Goal: Task Accomplishment & Management: Manage account settings

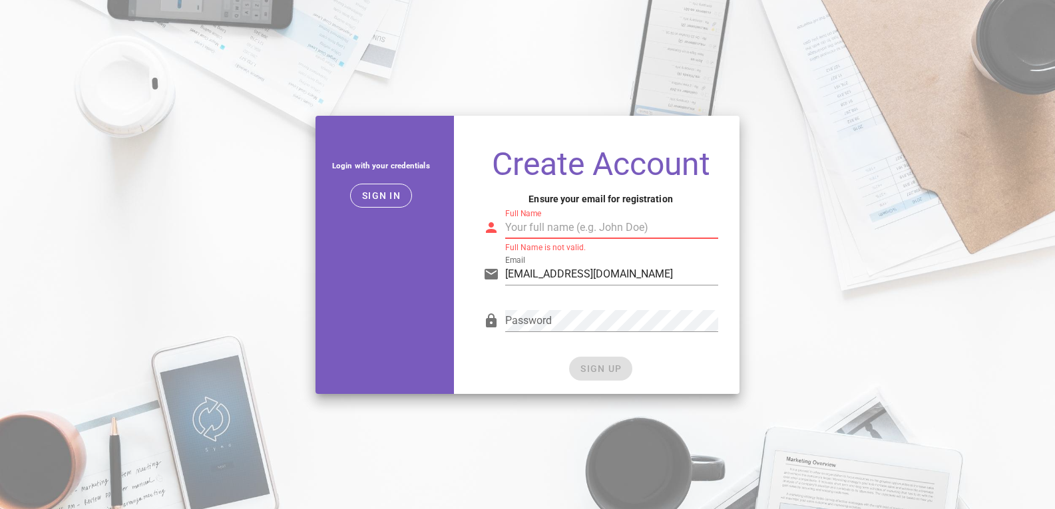
click at [578, 231] on input "Full Name" at bounding box center [611, 227] width 212 height 21
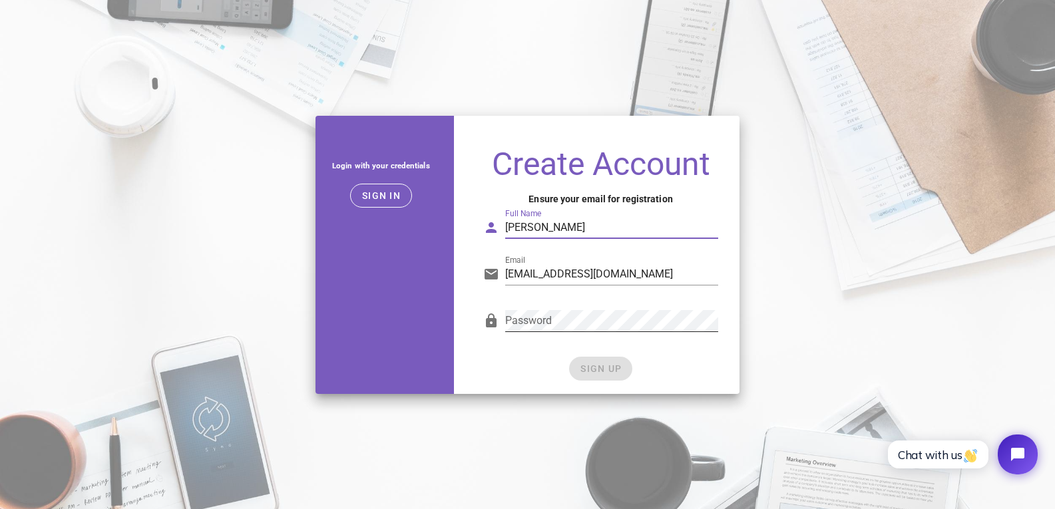
type input "devbelmel ahmed"
click at [608, 360] on button "SIGN UP" at bounding box center [600, 369] width 63 height 24
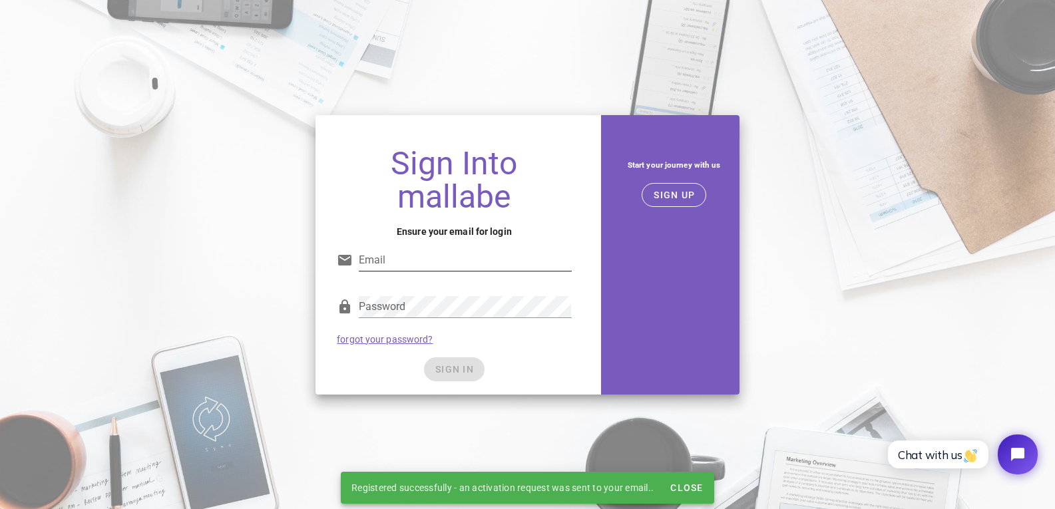
click at [393, 259] on input "Email" at bounding box center [465, 260] width 212 height 21
type input "belmelahmed@gmail.com"
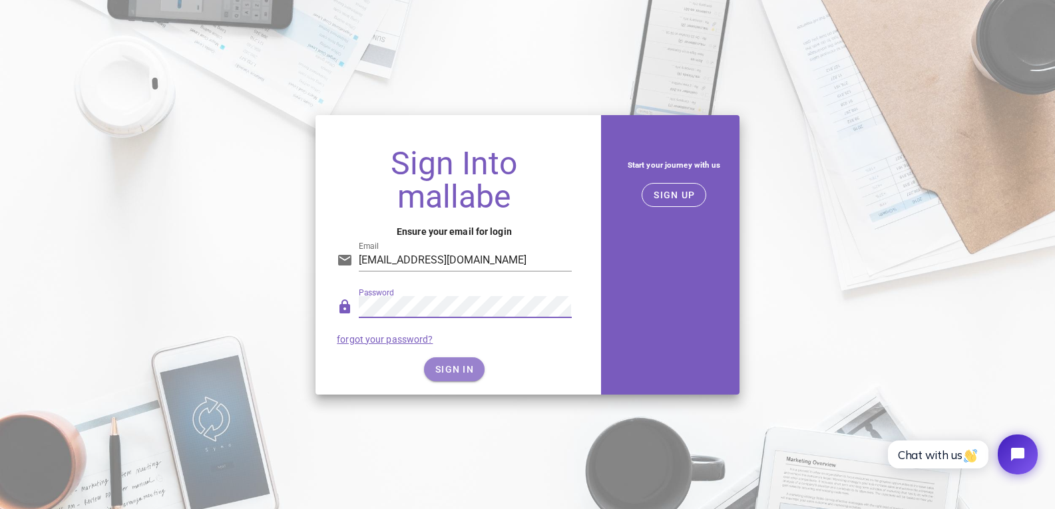
click at [463, 369] on span "SIGN IN" at bounding box center [454, 369] width 39 height 11
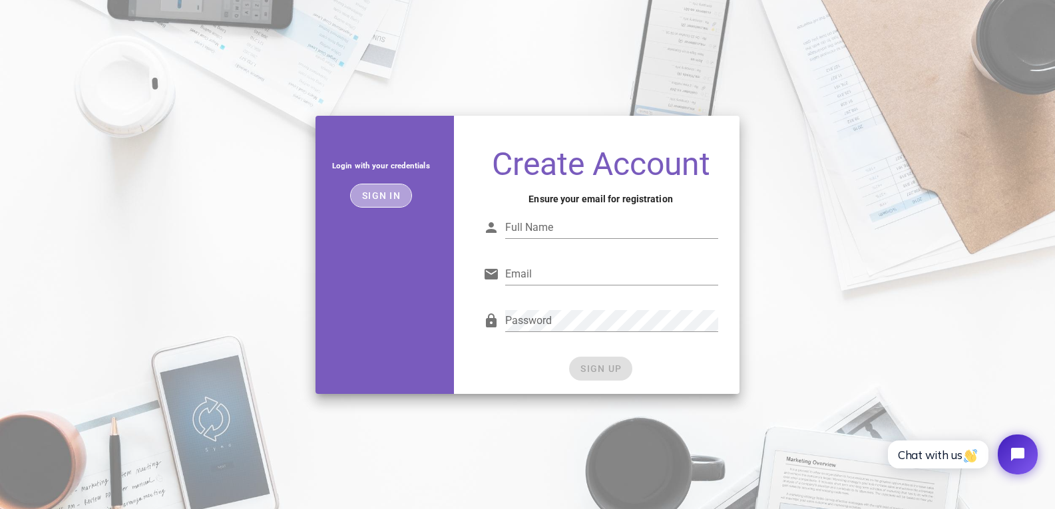
click at [385, 192] on span "Sign in" at bounding box center [380, 195] width 39 height 11
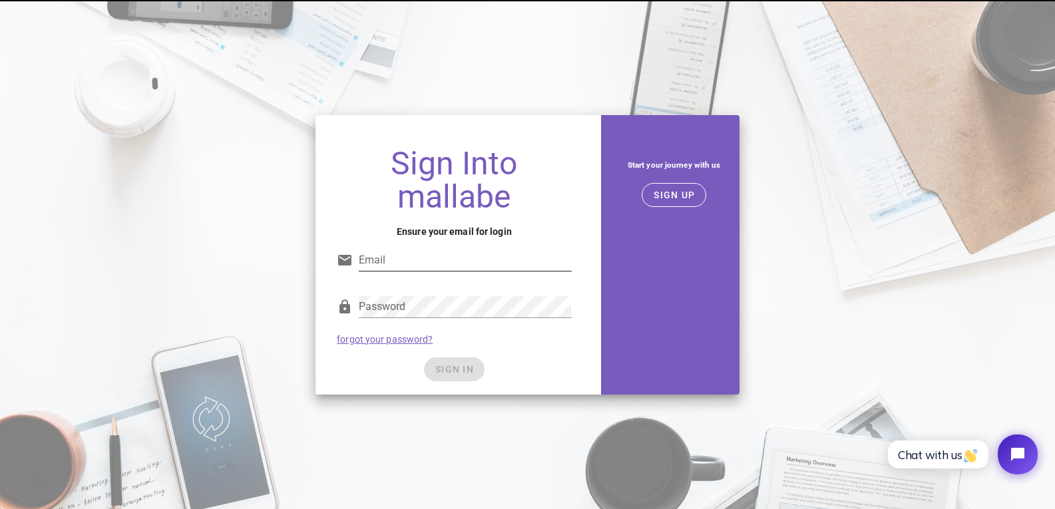
click at [398, 255] on input "Email" at bounding box center [465, 260] width 212 height 21
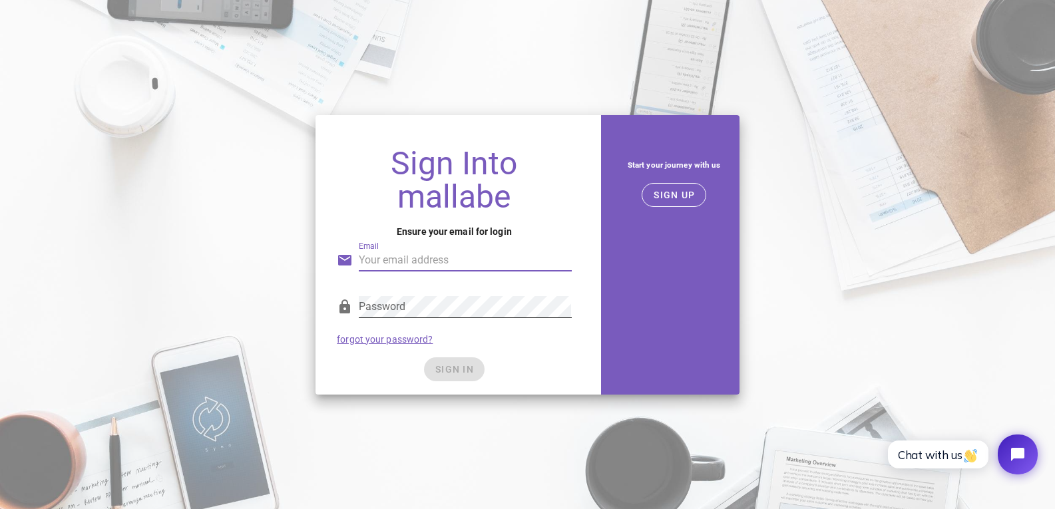
click at [437, 288] on div "Password" at bounding box center [454, 310] width 234 height 44
click at [394, 247] on div "Email Email is not valid." at bounding box center [454, 264] width 234 height 44
click at [398, 257] on input "Email" at bounding box center [465, 260] width 212 height 21
type input "belmelahmed@gmail.com"
click at [408, 465] on div "Sign Into mallabe Ensure your email for login Email belmelahmed@gmail.com Passw…" at bounding box center [527, 254] width 1055 height 509
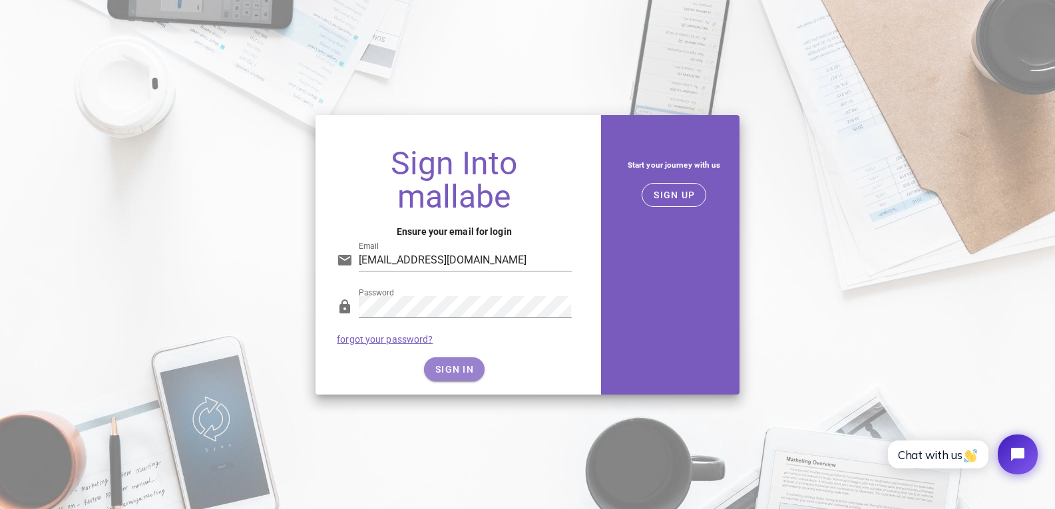
click at [448, 369] on span "SIGN IN" at bounding box center [454, 369] width 39 height 11
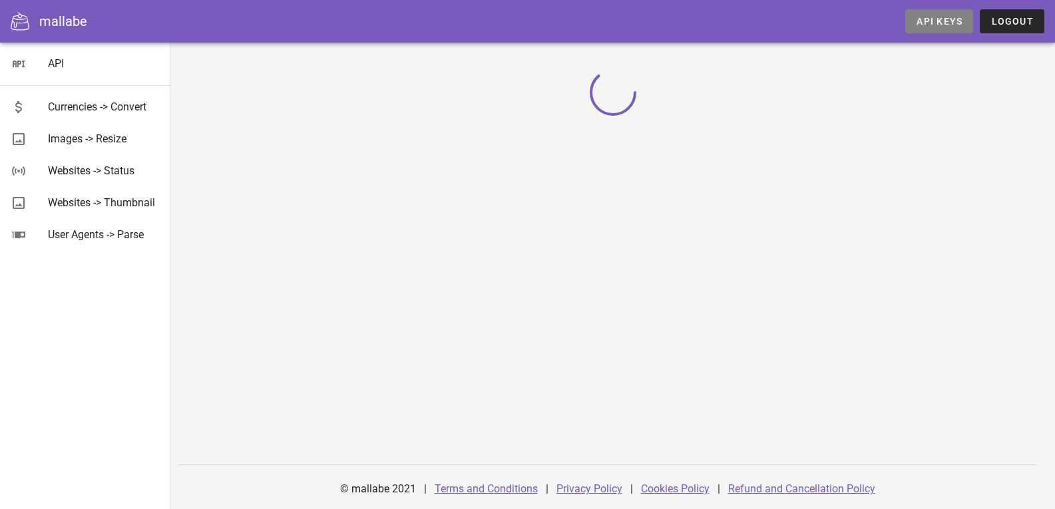
click at [940, 21] on span "API Keys" at bounding box center [939, 21] width 47 height 11
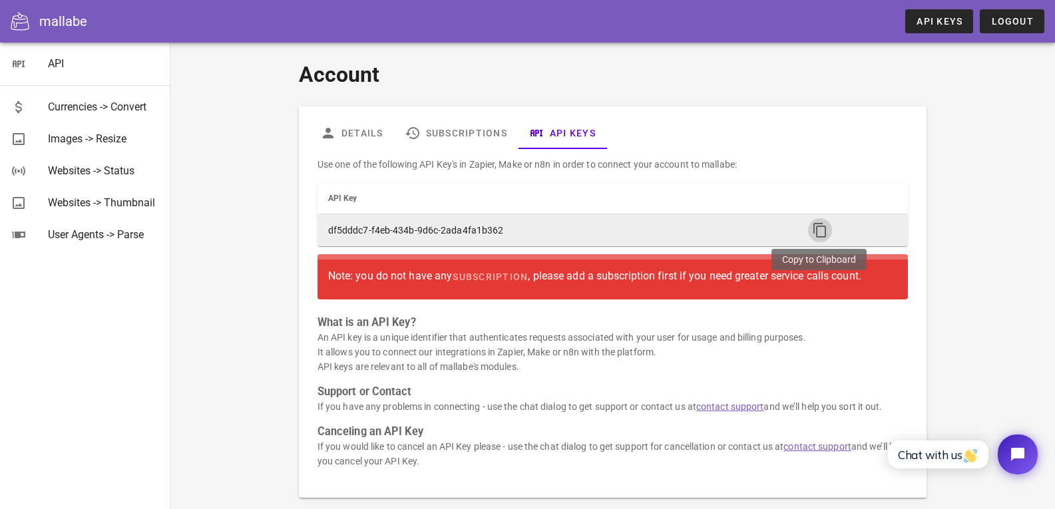
click at [819, 229] on icon "button" at bounding box center [820, 230] width 16 height 16
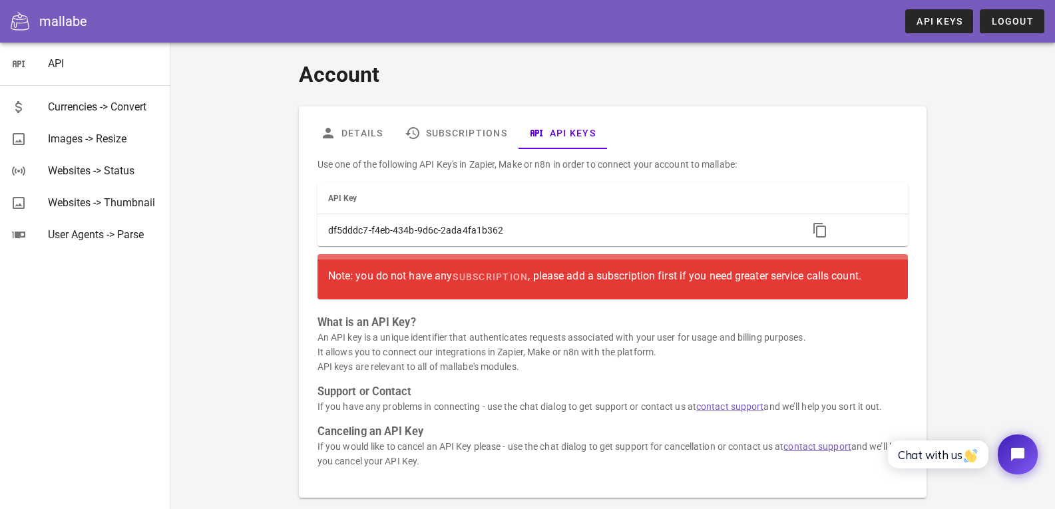
scroll to position [63, 0]
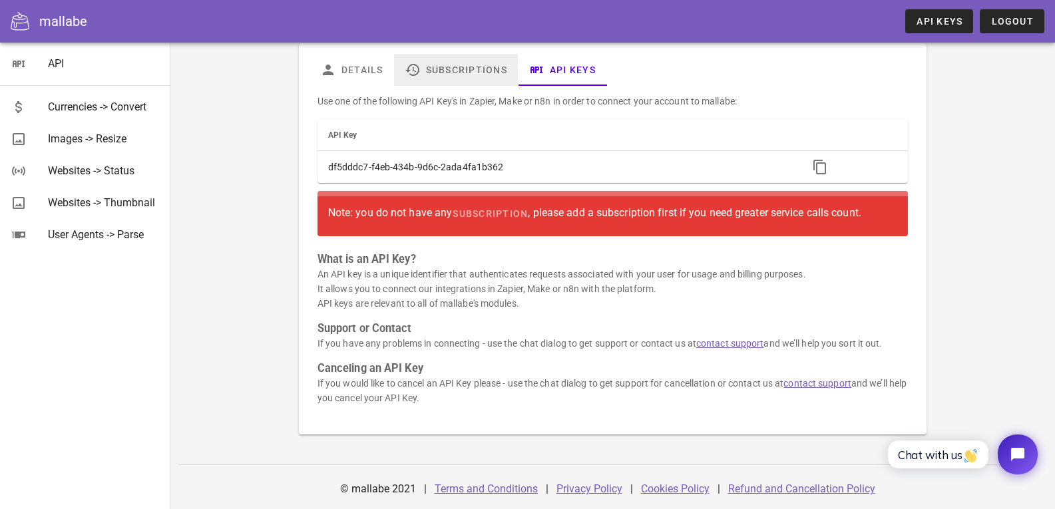
click at [470, 75] on link "Subscriptions" at bounding box center [456, 70] width 124 height 32
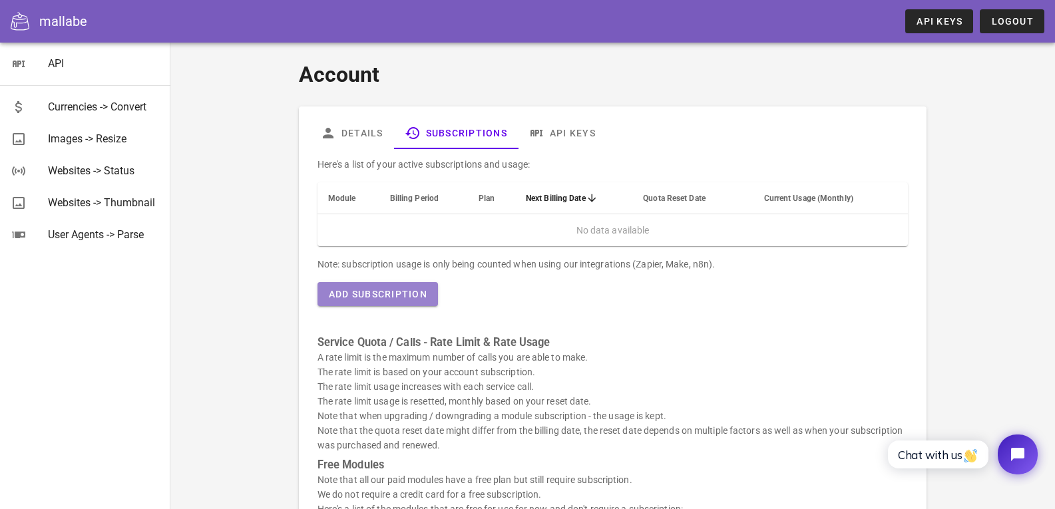
click at [389, 302] on button "Add Subscription" at bounding box center [377, 294] width 120 height 24
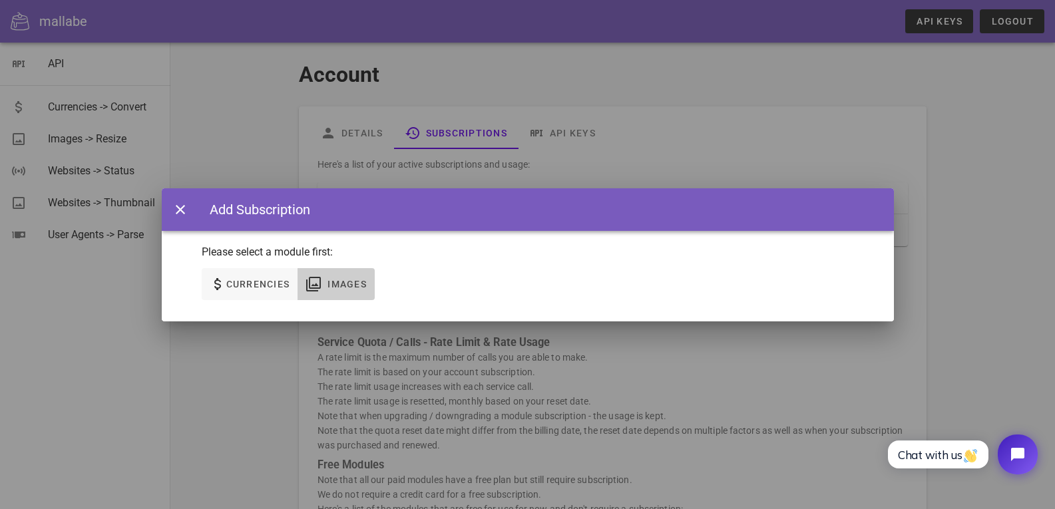
click at [312, 286] on icon "button" at bounding box center [313, 284] width 16 height 16
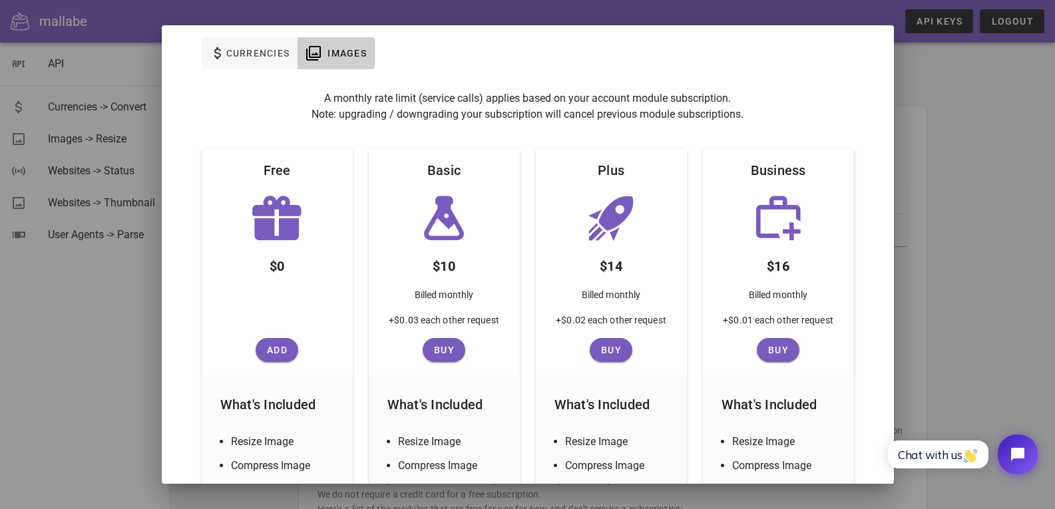
scroll to position [133, 0]
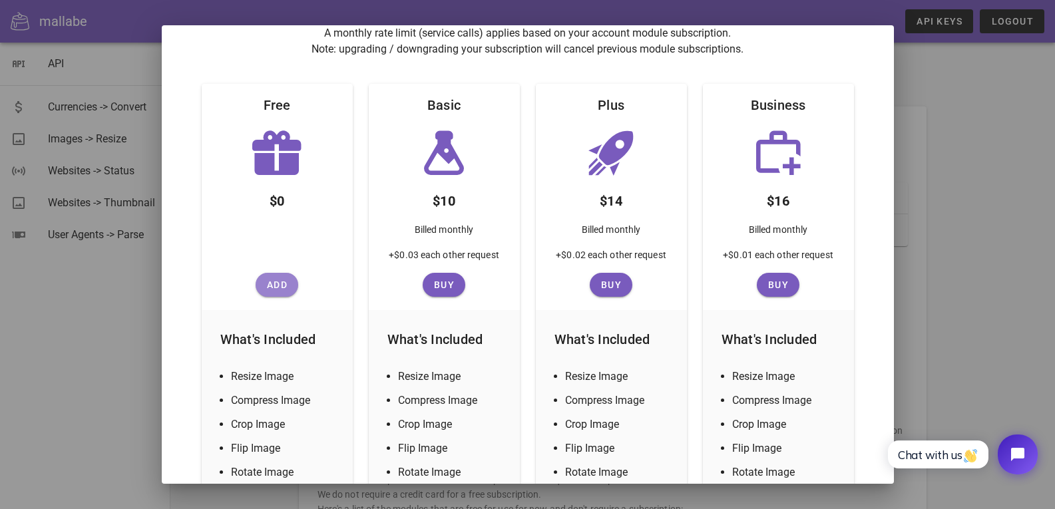
click at [282, 286] on span "Add" at bounding box center [277, 285] width 32 height 11
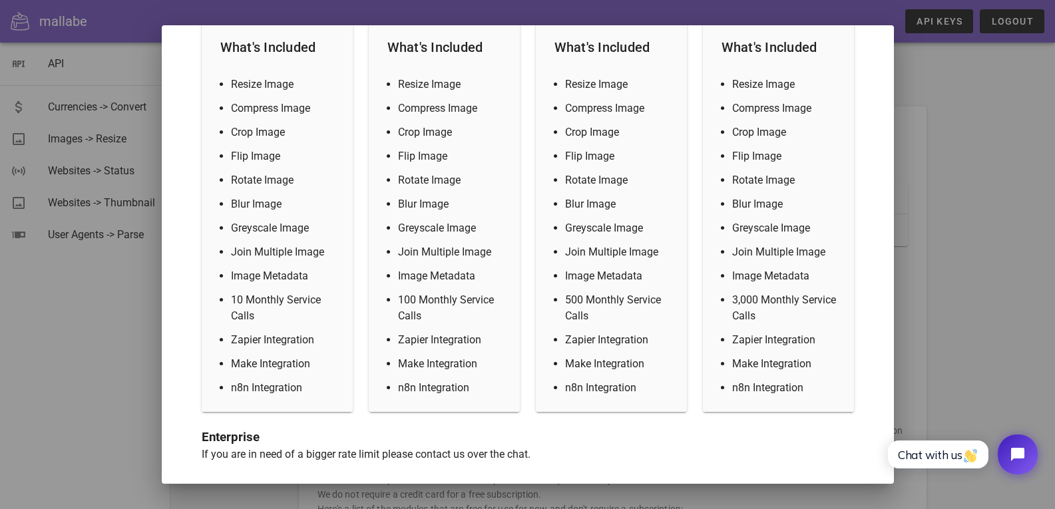
scroll to position [431, 0]
